Goal: Task Accomplishment & Management: Manage account settings

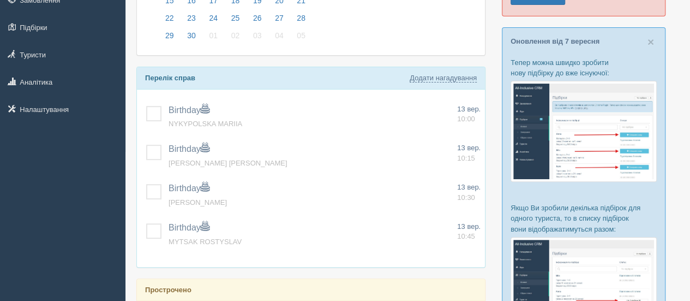
scroll to position [151, 0]
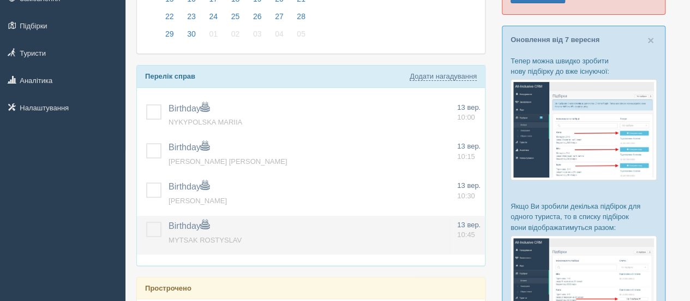
click at [146, 222] on label at bounding box center [146, 222] width 0 height 0
click at [0, 0] on input "checkbox" at bounding box center [0, 0] width 0 height 0
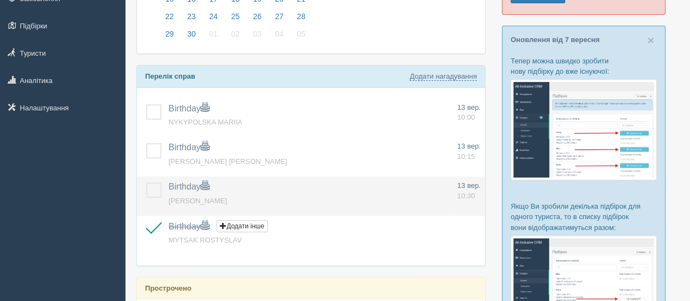
click at [146, 182] on label at bounding box center [146, 182] width 0 height 0
click at [0, 0] on input "checkbox" at bounding box center [0, 0] width 0 height 0
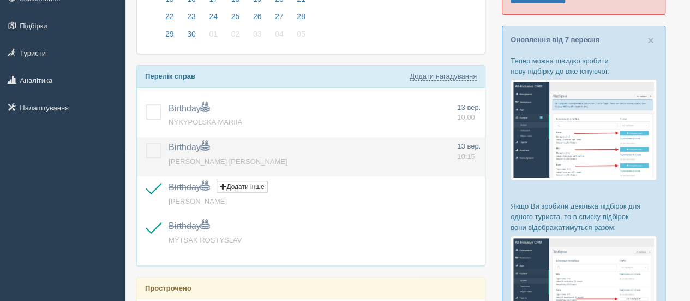
click at [146, 143] on label at bounding box center [146, 143] width 0 height 0
click at [0, 0] on input "checkbox" at bounding box center [0, 0] width 0 height 0
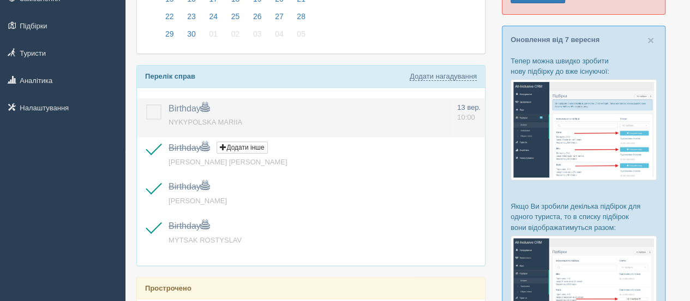
click at [146, 104] on label at bounding box center [146, 104] width 0 height 0
click at [0, 0] on input "checkbox" at bounding box center [0, 0] width 0 height 0
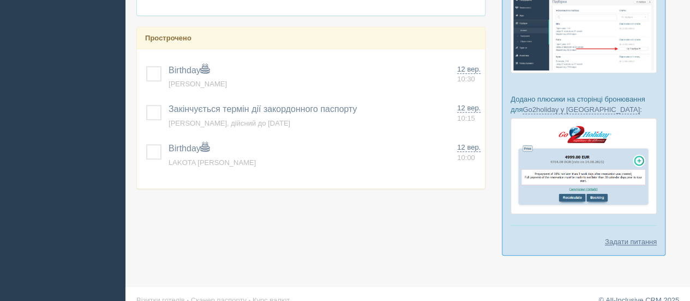
scroll to position [414, 0]
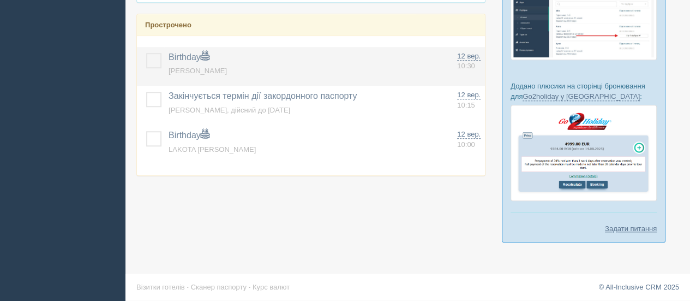
click at [146, 53] on label at bounding box center [146, 53] width 0 height 0
click at [0, 0] on input "checkbox" at bounding box center [0, 0] width 0 height 0
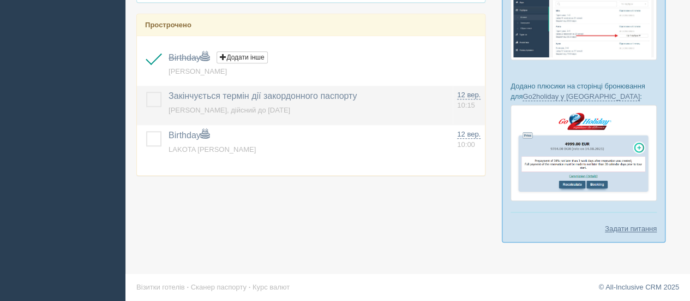
click at [146, 92] on label at bounding box center [146, 92] width 0 height 0
click at [0, 0] on input "checkbox" at bounding box center [0, 0] width 0 height 0
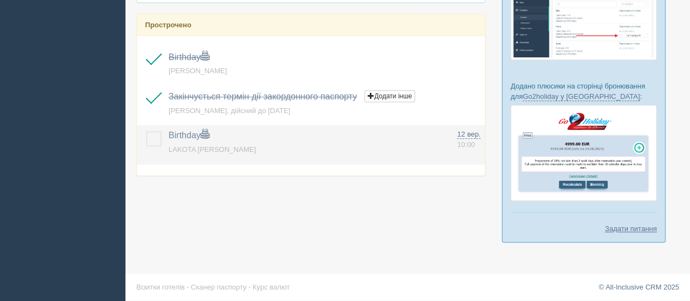
click at [146, 131] on label at bounding box center [146, 131] width 0 height 0
click at [0, 0] on input "checkbox" at bounding box center [0, 0] width 0 height 0
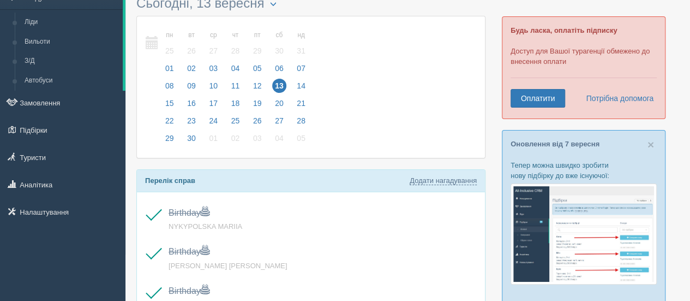
scroll to position [0, 0]
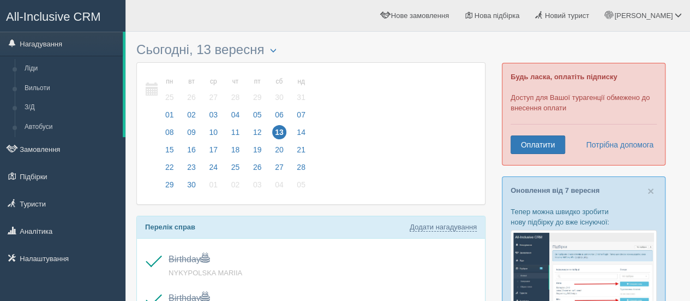
click at [50, 10] on span "All-Inclusive CRM" at bounding box center [53, 17] width 95 height 14
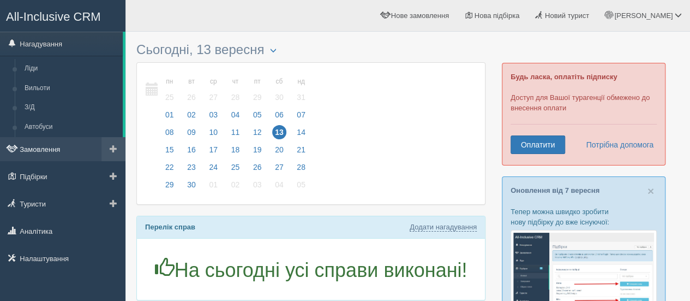
click at [50, 148] on link "Замовлення" at bounding box center [63, 149] width 126 height 24
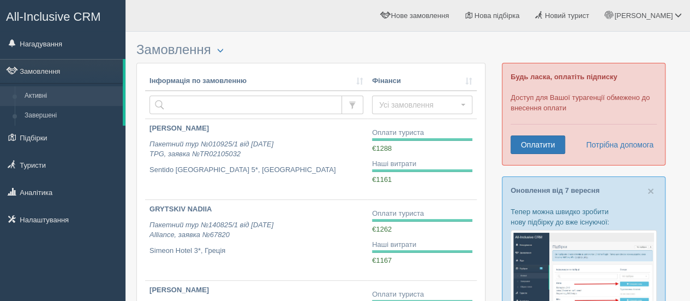
click at [76, 11] on span "All-Inclusive CRM" at bounding box center [53, 17] width 95 height 14
